Goal: Transaction & Acquisition: Subscribe to service/newsletter

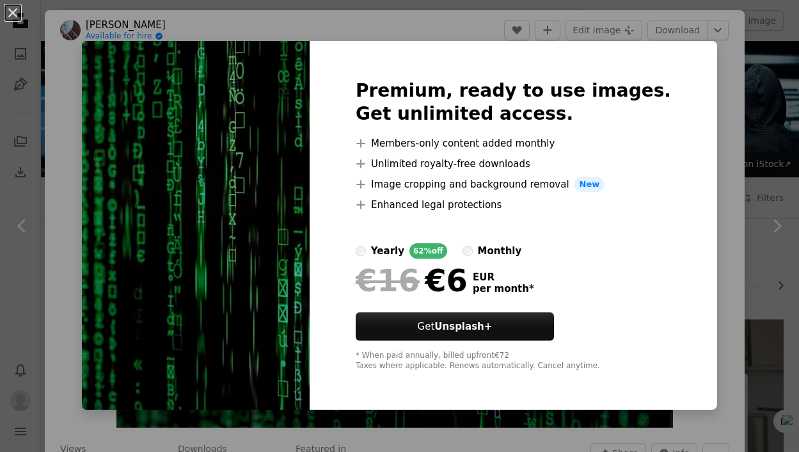
scroll to position [576, 0]
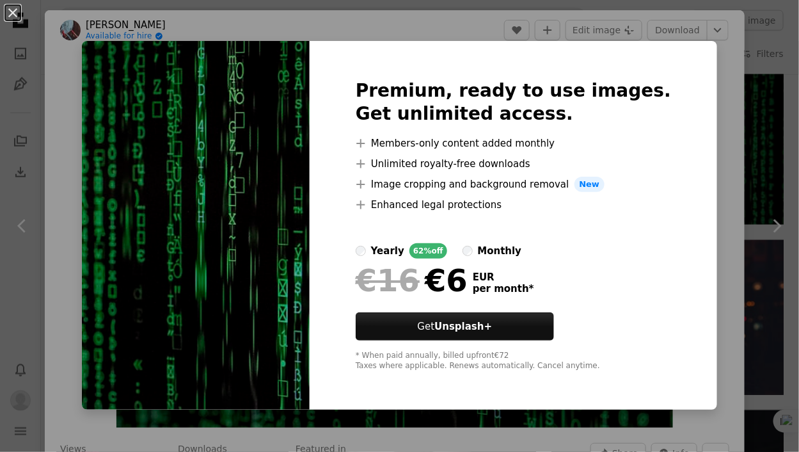
click at [480, 244] on label "monthly" at bounding box center [493, 250] width 60 height 15
click at [392, 249] on label "yearly 62% off" at bounding box center [402, 250] width 92 height 15
click at [706, 290] on div "An X shape Premium, ready to use images. Get unlimited access. A plus sign Memb…" at bounding box center [399, 226] width 799 height 452
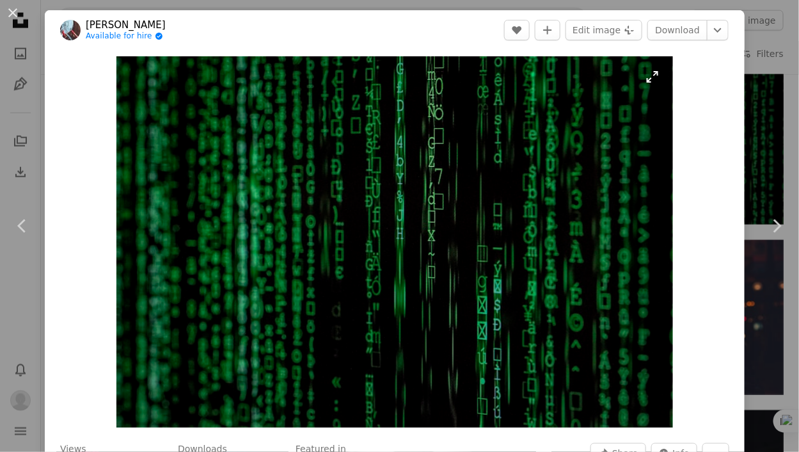
drag, startPoint x: 508, startPoint y: 139, endPoint x: 493, endPoint y: 147, distance: 17.2
click at [493, 147] on img "Zoom in on this image" at bounding box center [394, 241] width 557 height 371
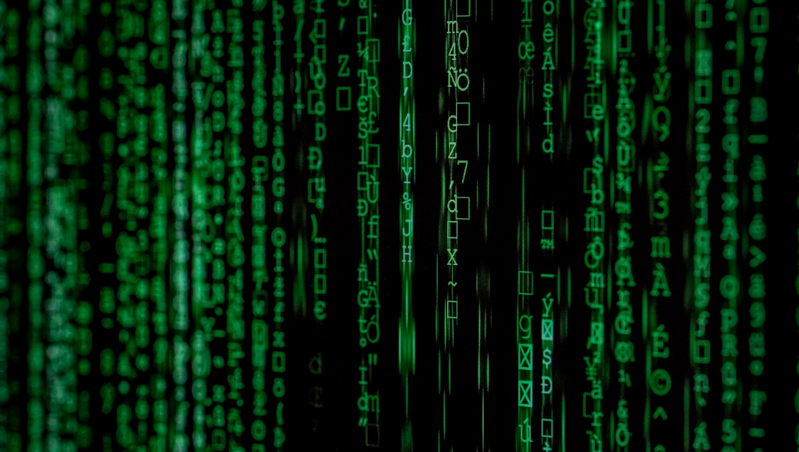
scroll to position [34, 0]
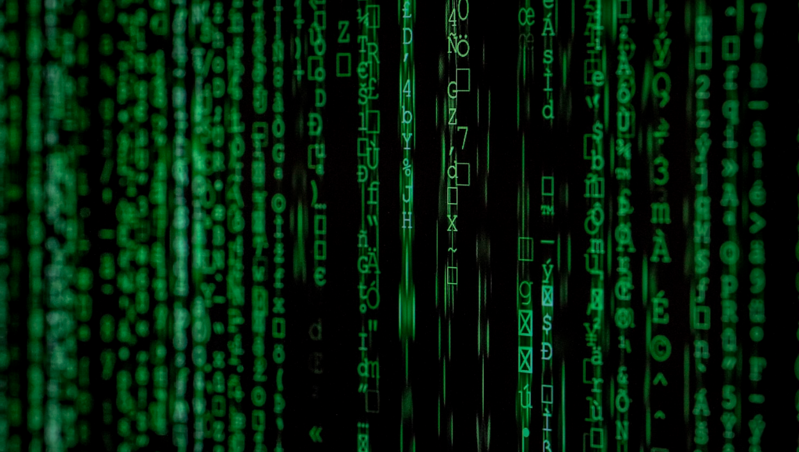
click at [493, 147] on img "Zoom out on this image" at bounding box center [399, 232] width 800 height 534
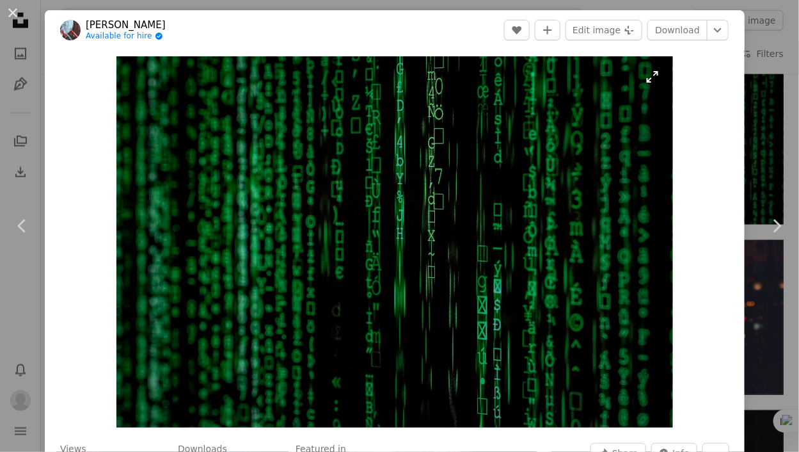
click at [493, 147] on img "Zoom in on this image" at bounding box center [394, 241] width 557 height 371
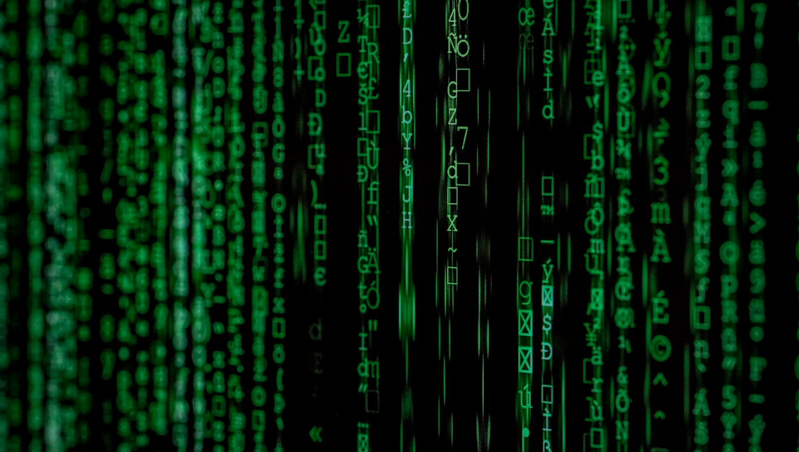
click at [493, 147] on img "Zoom out on this image" at bounding box center [399, 232] width 800 height 534
